Goal: Task Accomplishment & Management: Complete application form

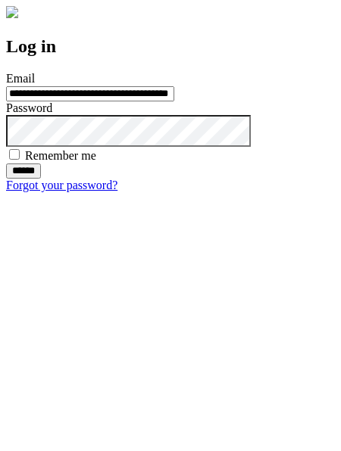
type input "**********"
click at [41, 179] on input "******" at bounding box center [23, 171] width 35 height 15
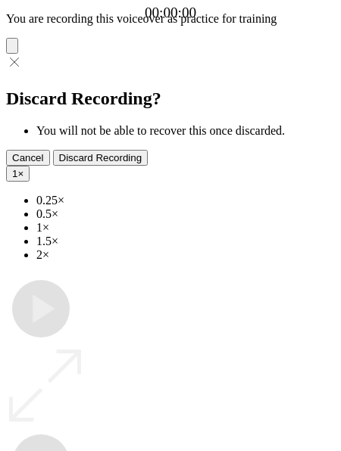
type input "**********"
